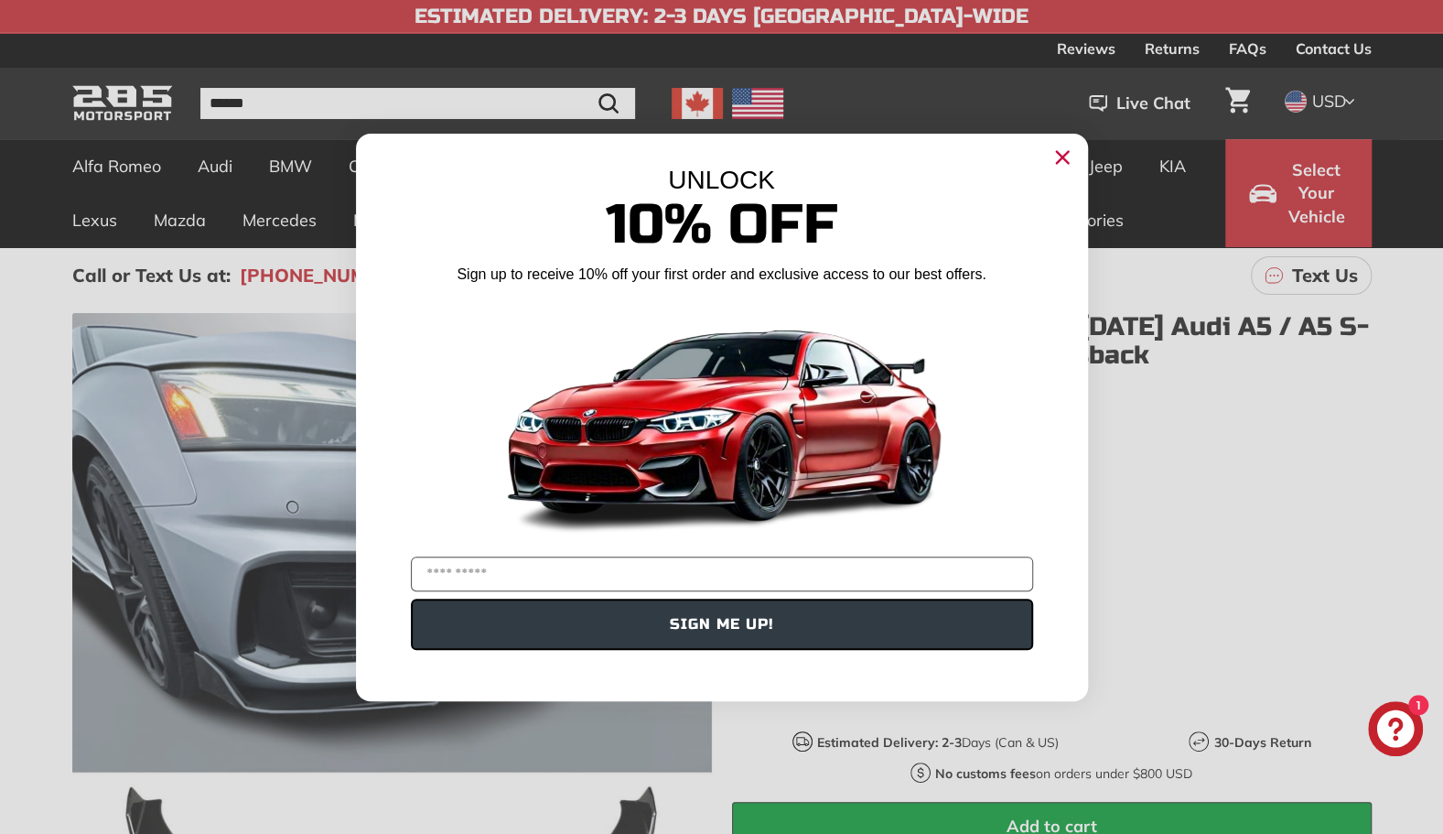
click at [1048, 156] on circle "Close dialog" at bounding box center [1061, 156] width 27 height 27
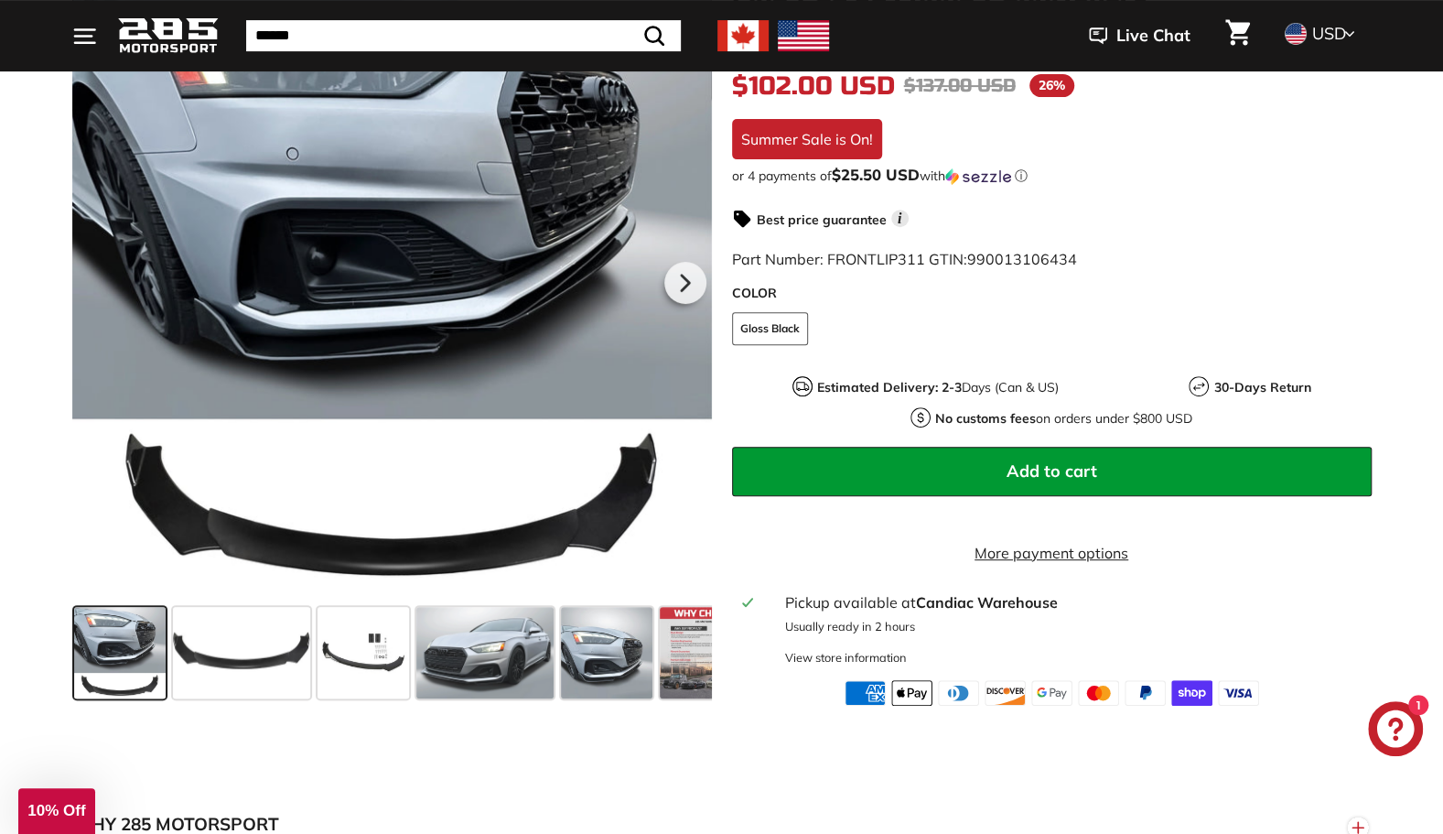
scroll to position [366, 0]
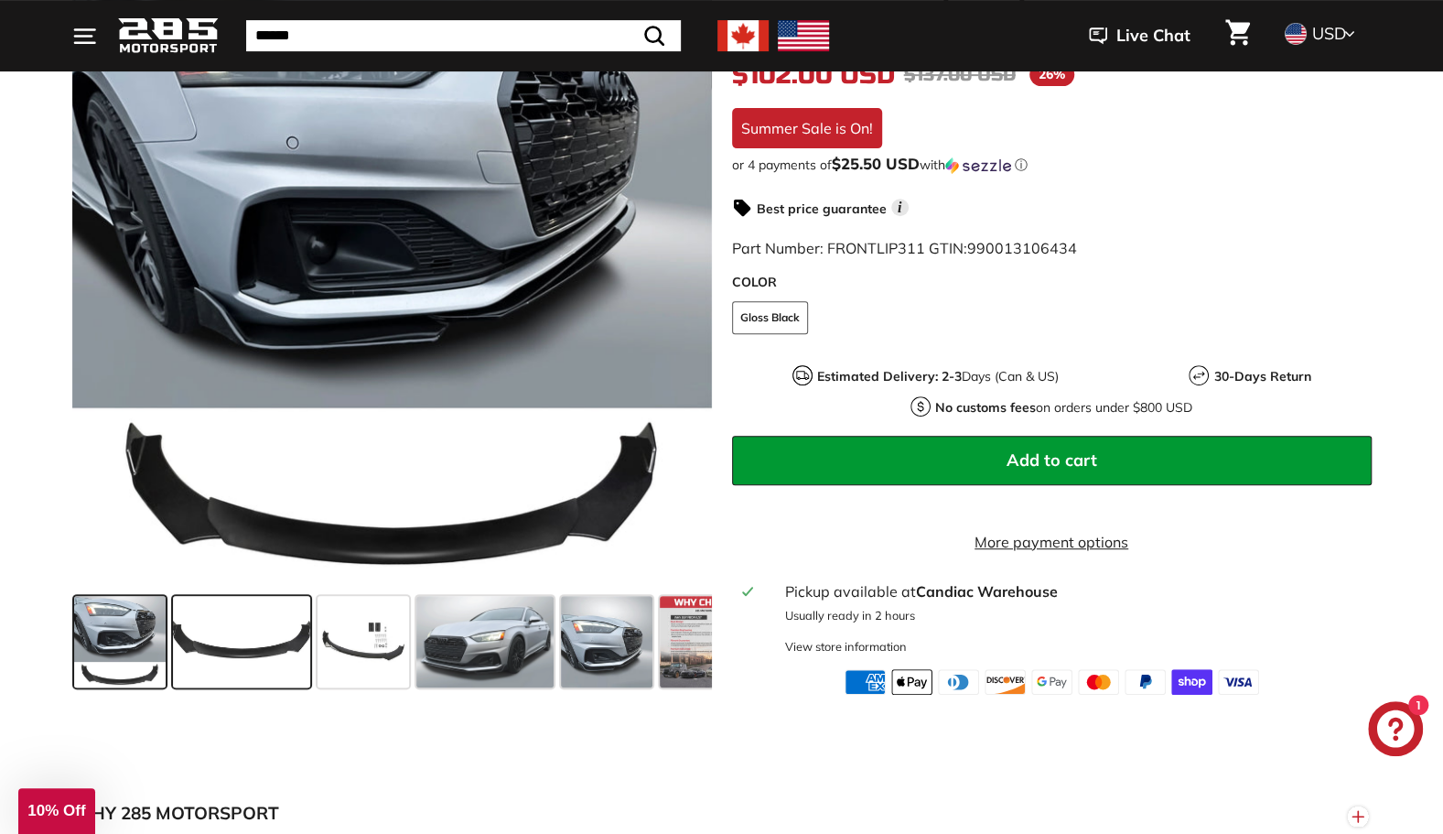
click at [256, 630] on span at bounding box center [241, 642] width 137 height 92
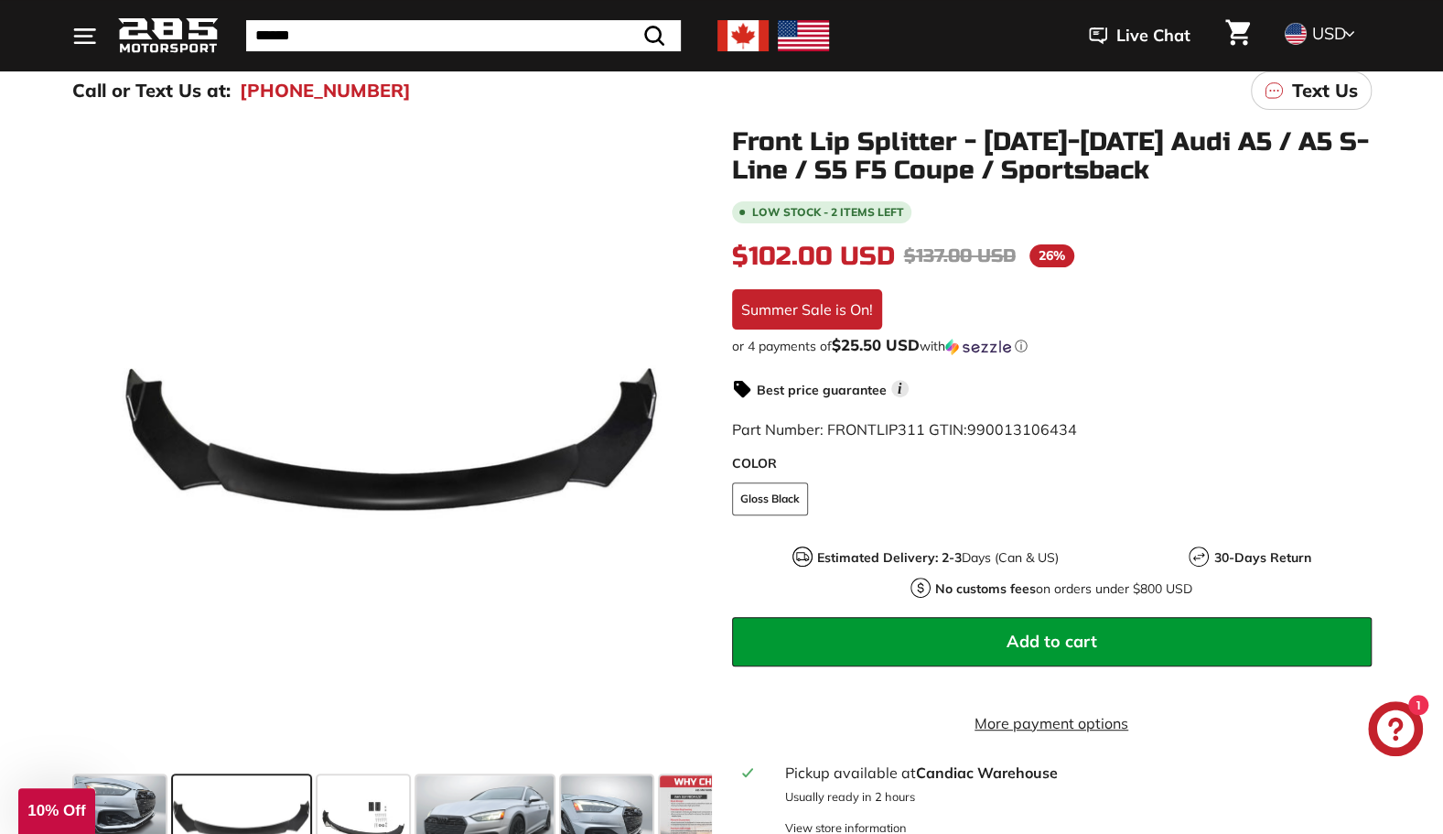
scroll to position [243, 0]
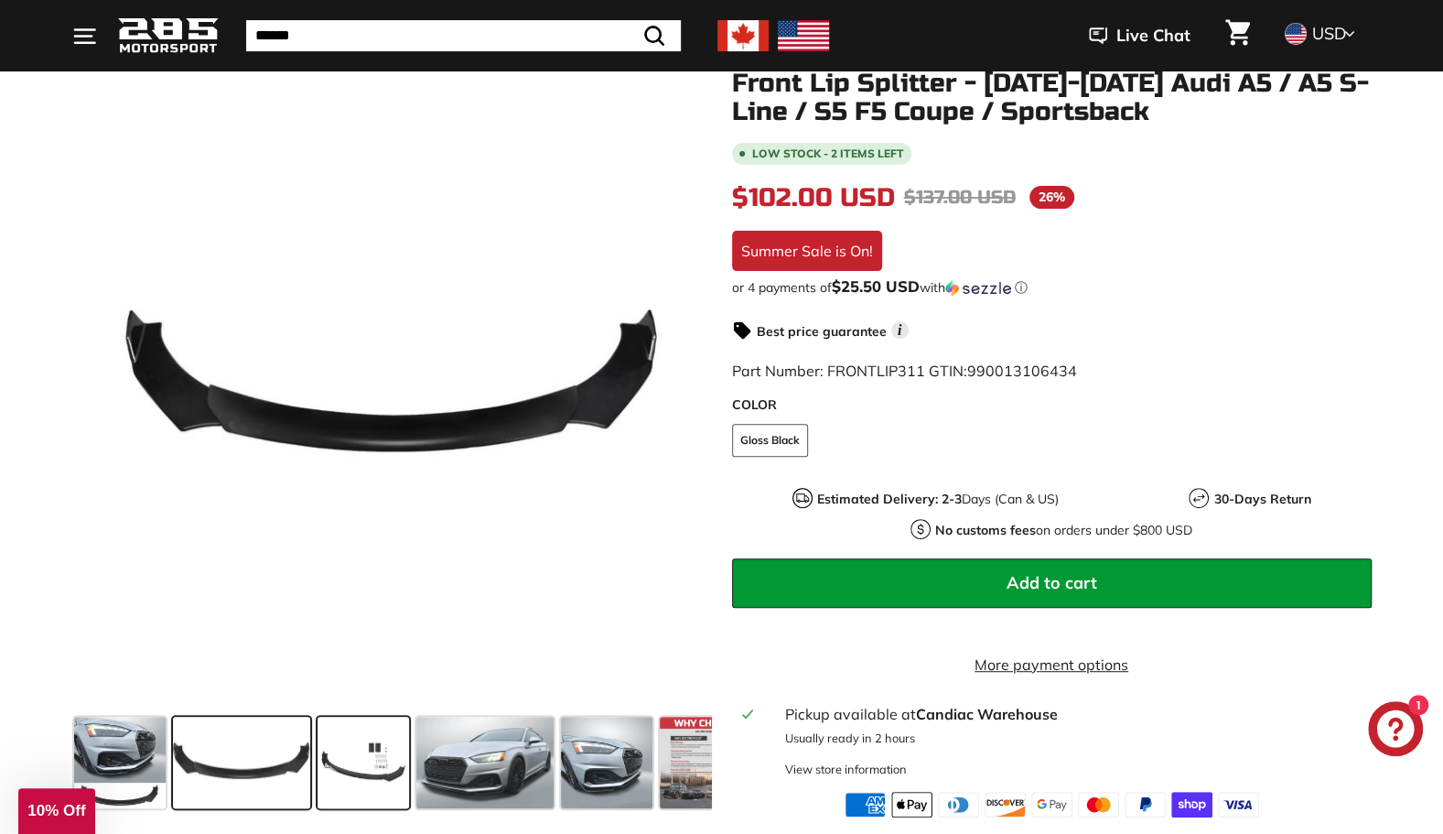
click at [344, 752] on span at bounding box center [364, 763] width 92 height 92
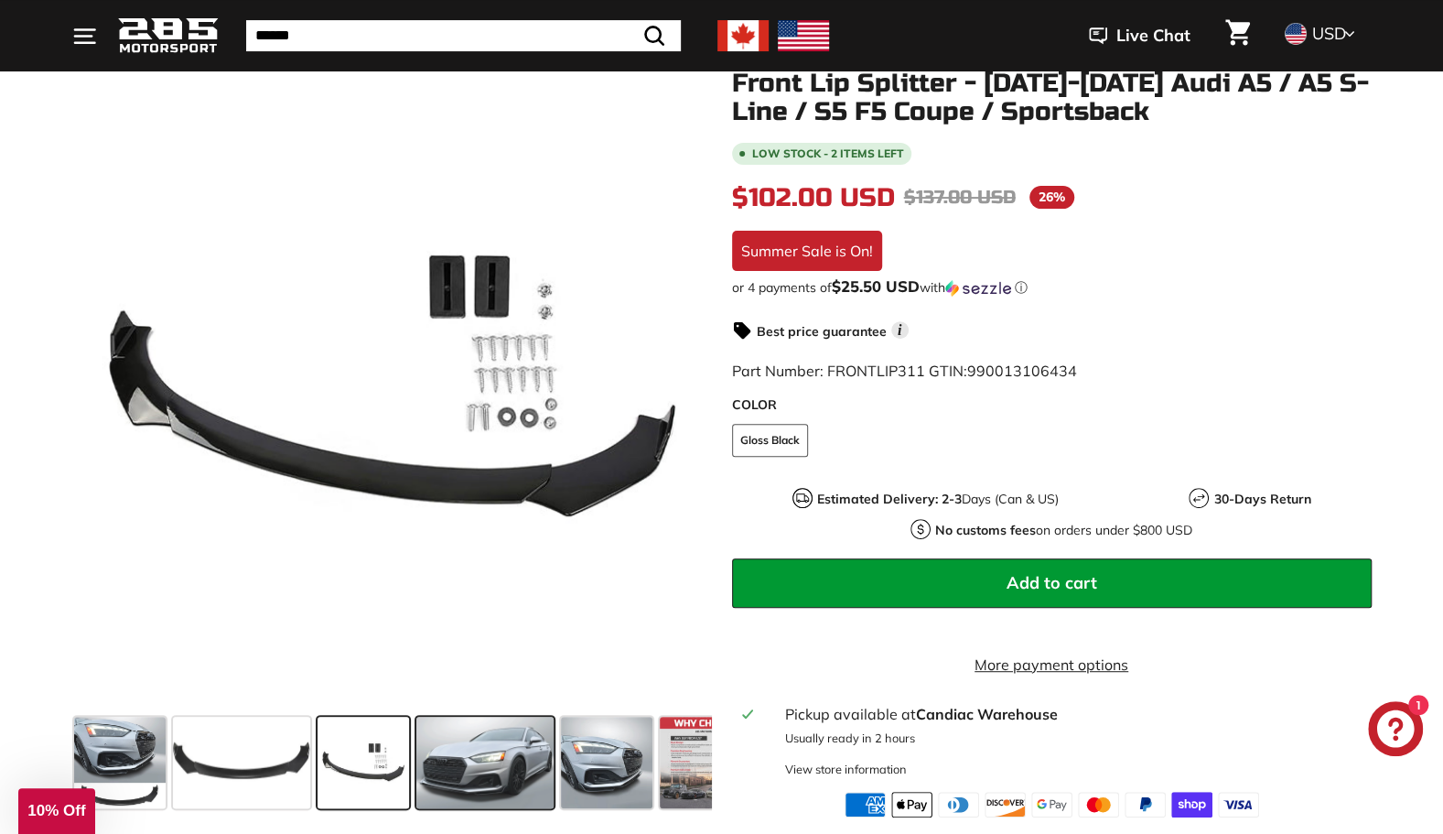
click at [466, 741] on span at bounding box center [484, 763] width 137 height 92
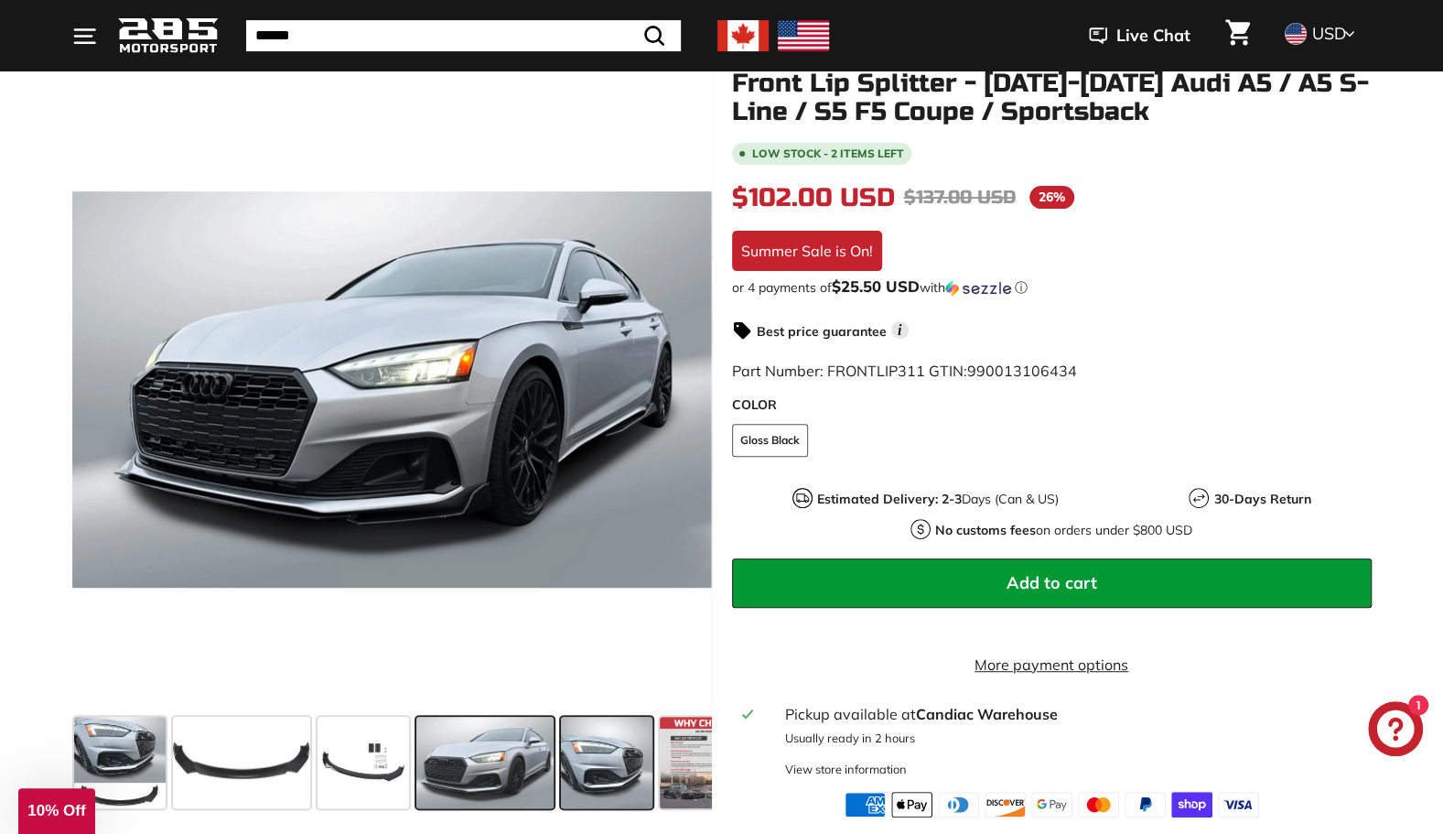
click at [620, 741] on span at bounding box center [607, 763] width 92 height 92
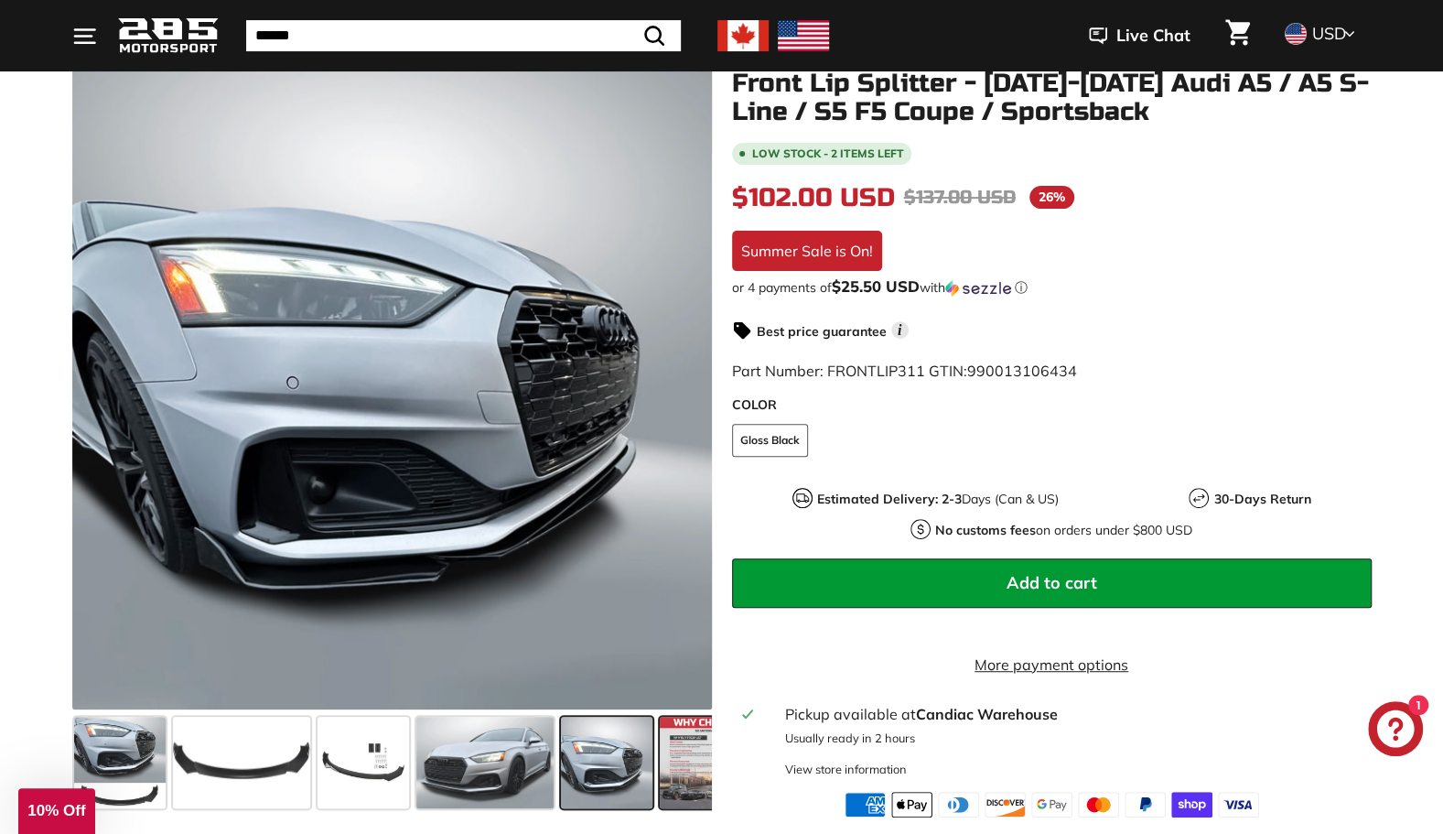
click at [674, 747] on span at bounding box center [706, 763] width 92 height 92
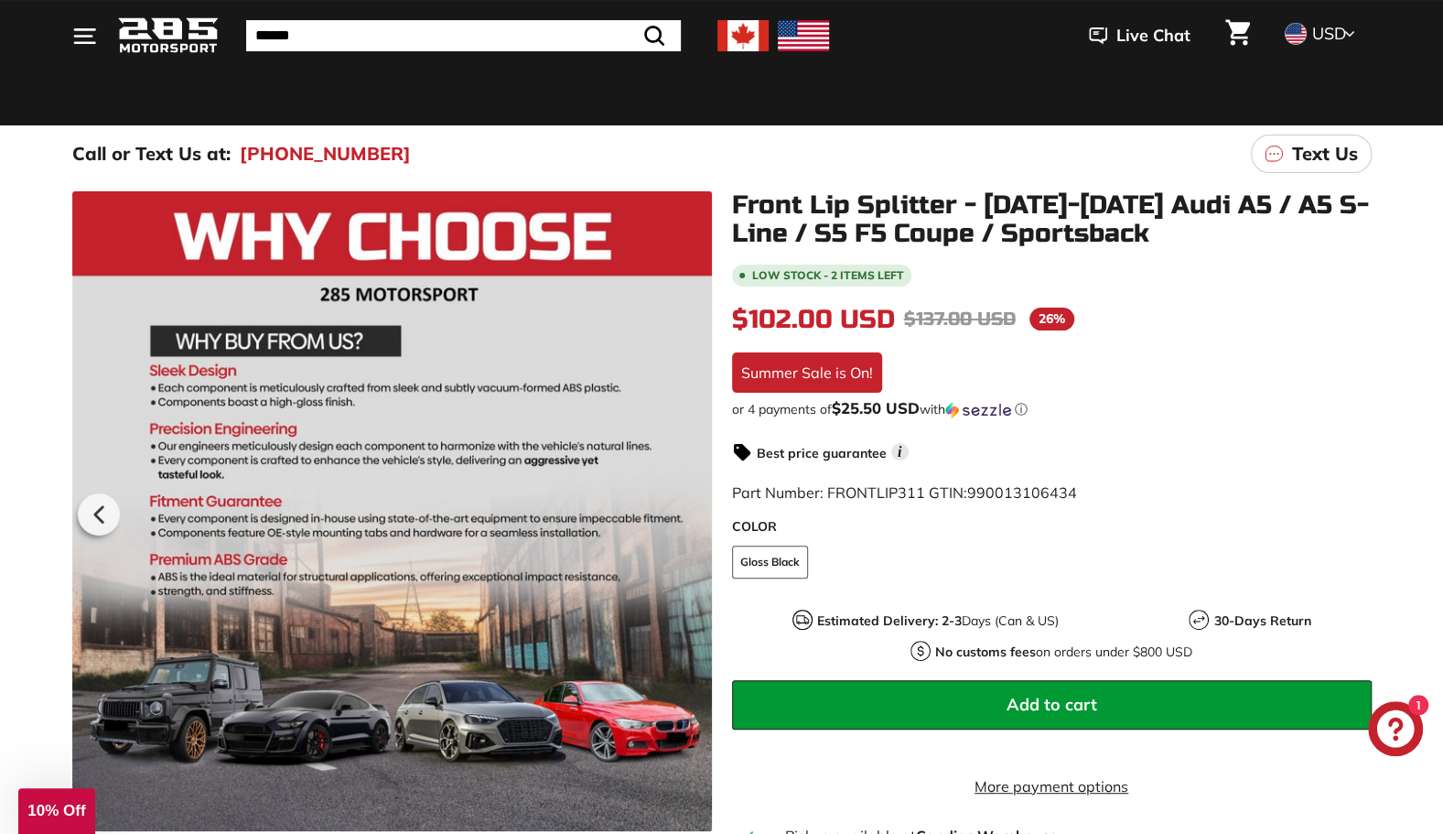
scroll to position [488, 0]
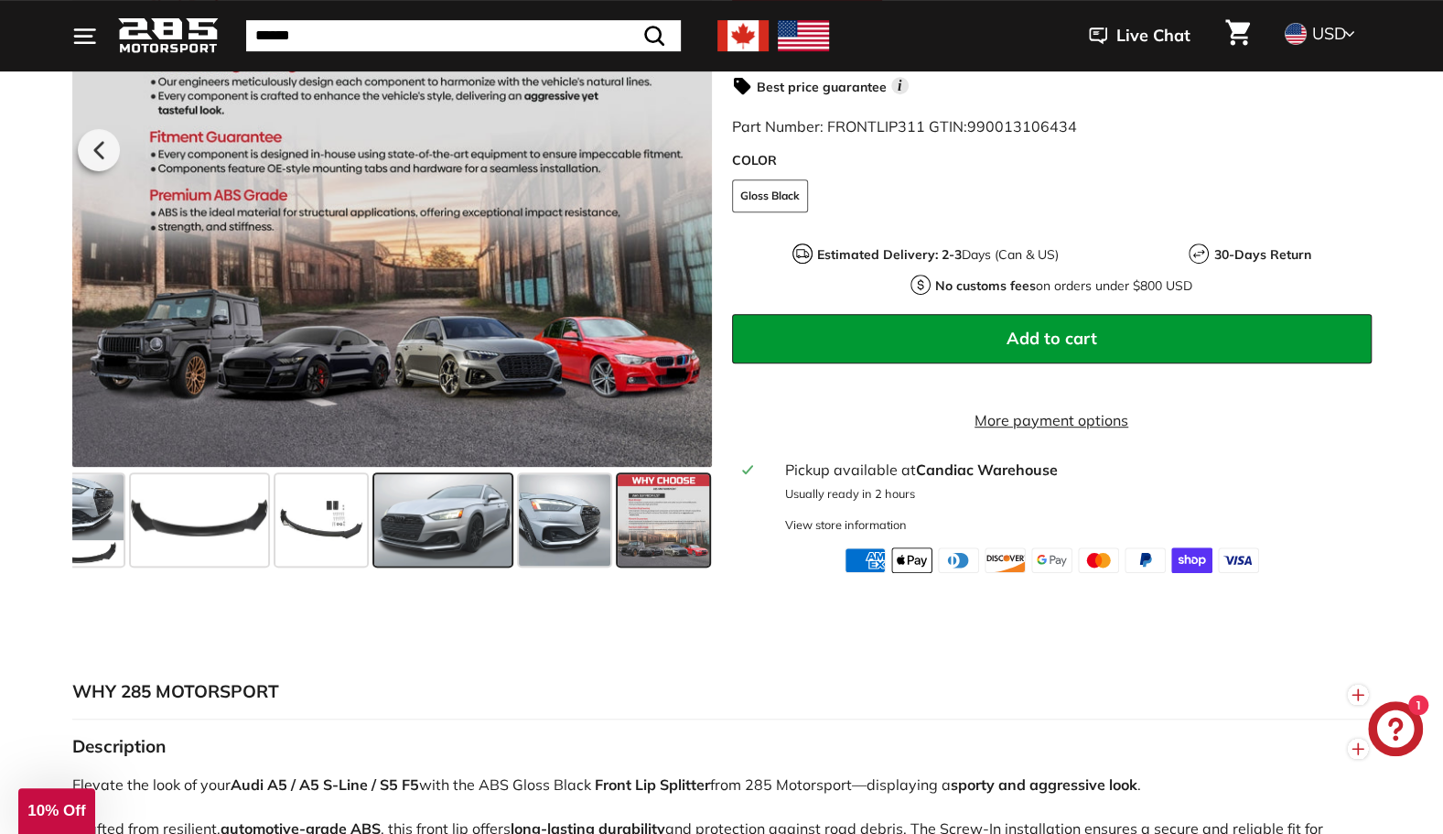
click at [464, 547] on span at bounding box center [442, 520] width 137 height 92
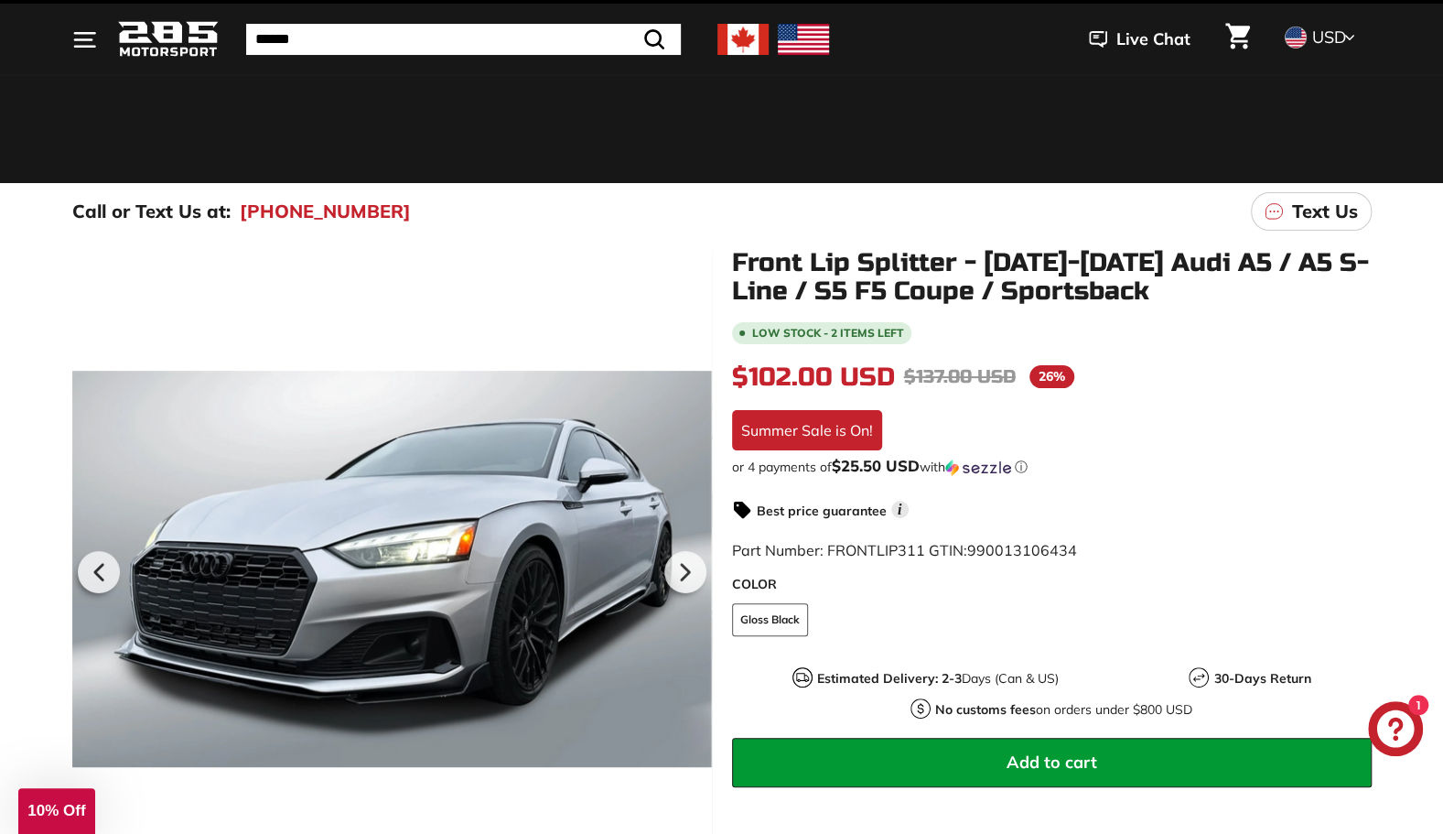
scroll to position [0, 0]
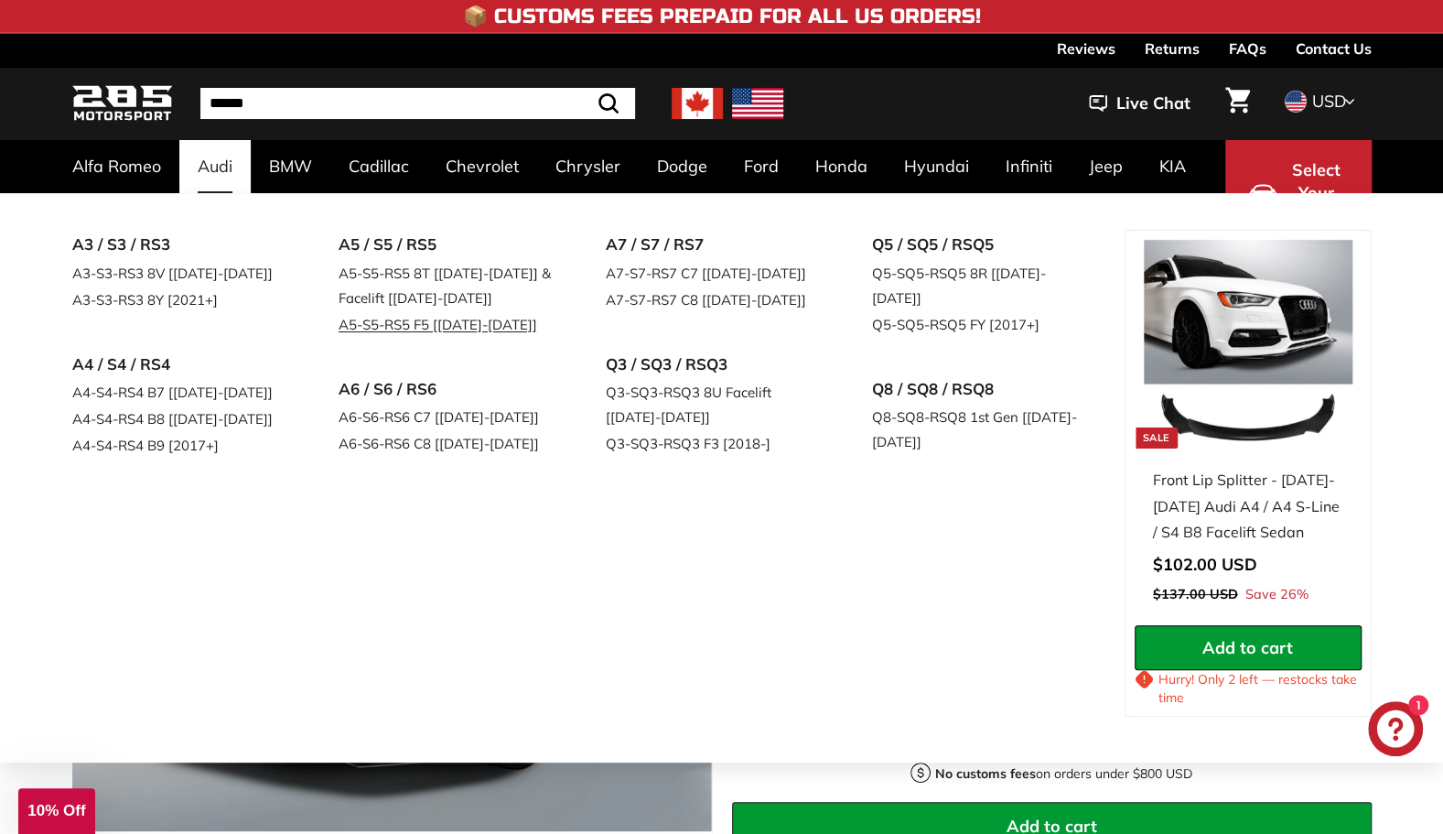
click at [485, 326] on link "A5-S5-RS5 F5 [[DATE]-[DATE]]" at bounding box center [447, 324] width 216 height 27
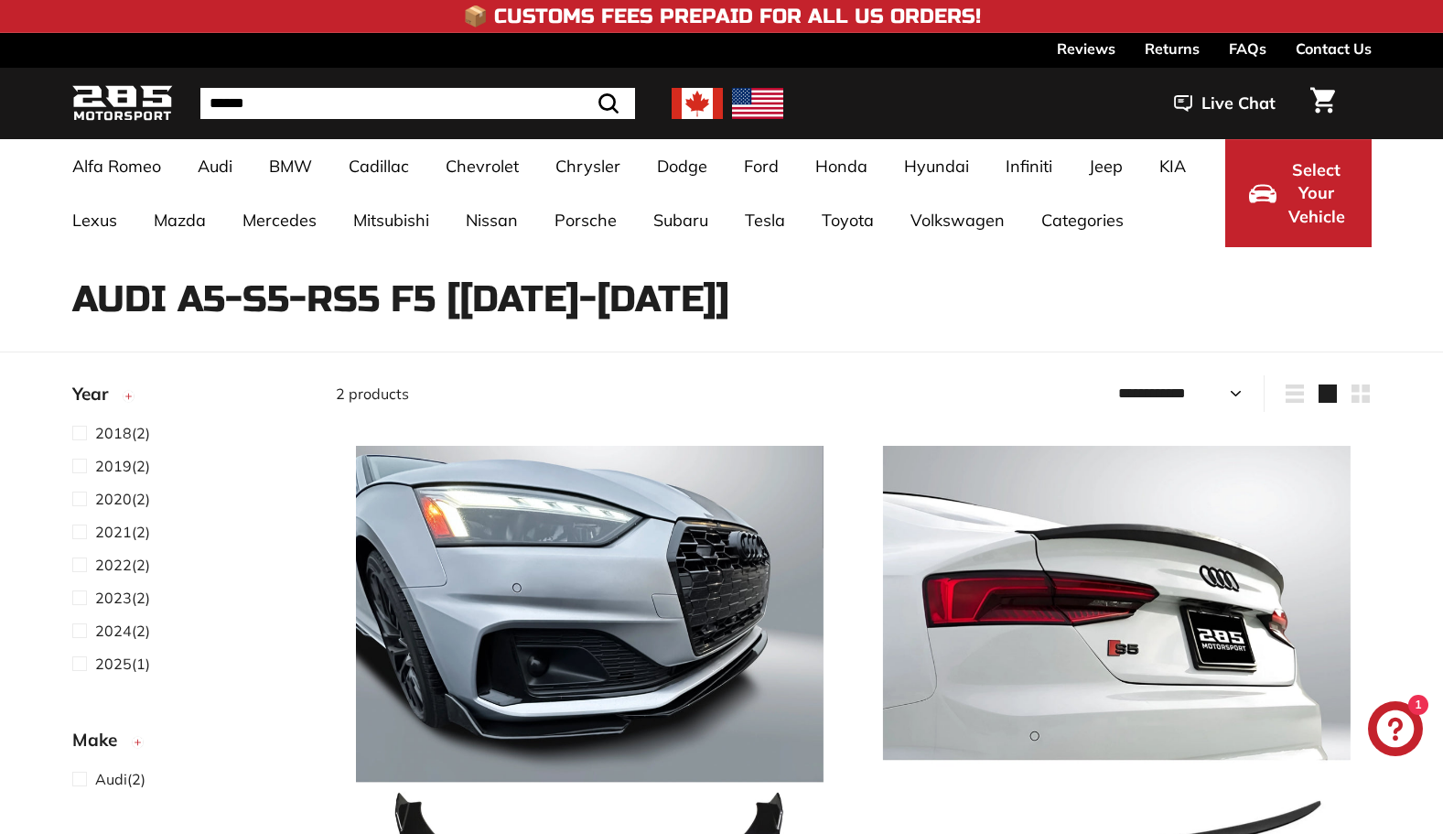
select select "**********"
